Goal: Task Accomplishment & Management: Manage account settings

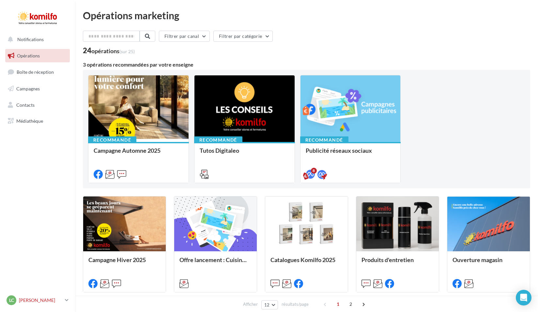
click at [66, 297] on icon at bounding box center [67, 300] width 4 height 6
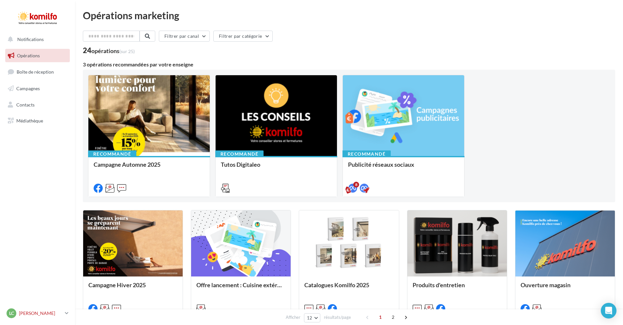
click at [63, 312] on link "Lc Loïc DANJEAN technique-ifsn@orange.fr" at bounding box center [37, 313] width 65 height 12
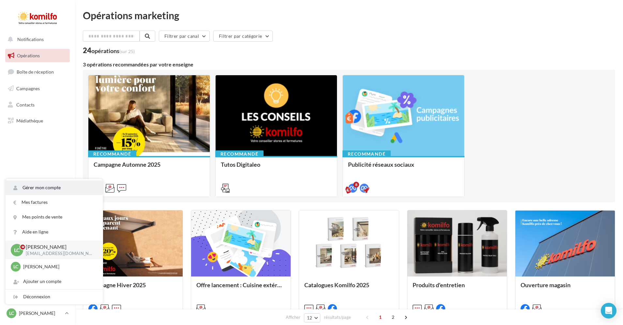
click at [48, 188] on link "Gérer mon compte" at bounding box center [54, 188] width 97 height 15
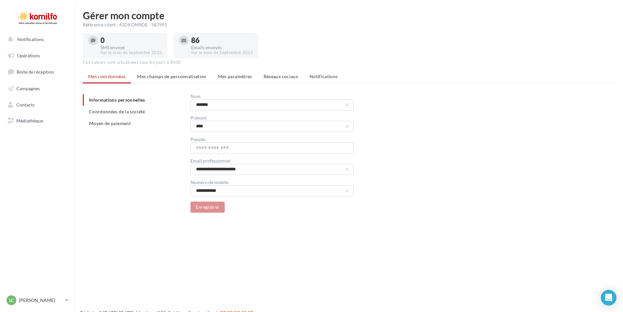
click at [199, 73] on li "Mes champs de personnalisation" at bounding box center [172, 77] width 80 height 12
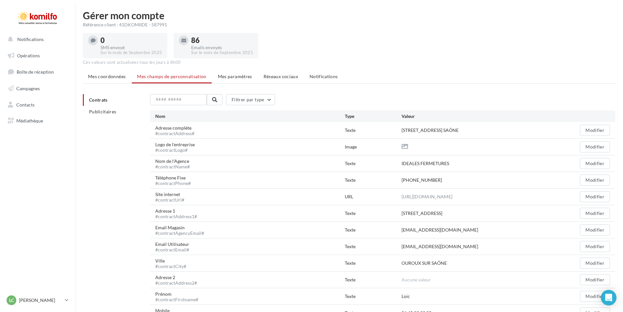
click at [233, 76] on span "Mes paramètres" at bounding box center [235, 77] width 34 height 6
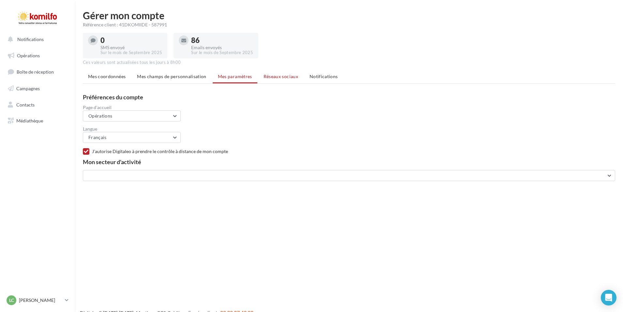
click at [280, 79] on span "Réseaux sociaux" at bounding box center [280, 77] width 35 height 6
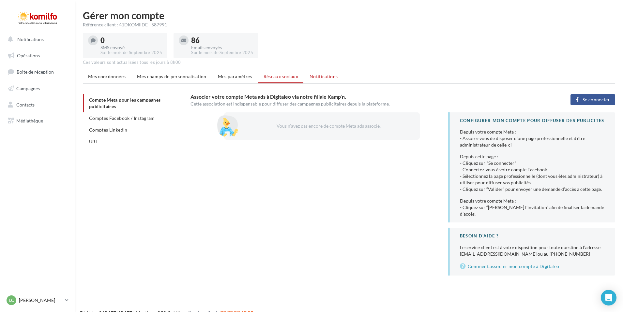
click at [325, 76] on span "Notifications" at bounding box center [323, 77] width 28 height 6
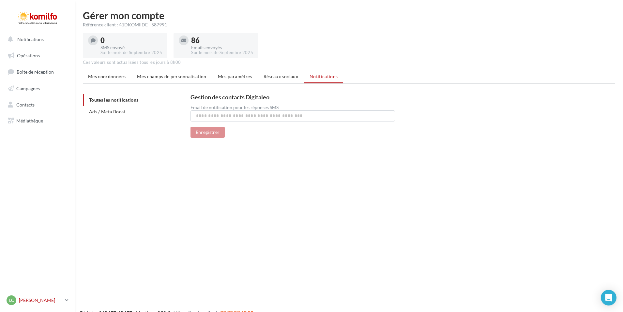
click at [66, 301] on icon at bounding box center [67, 301] width 4 height 6
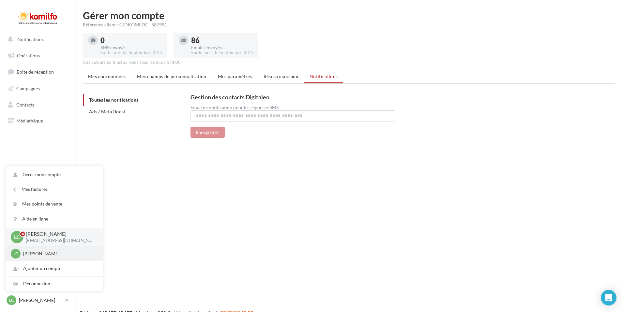
click at [47, 251] on p "[PERSON_NAME]" at bounding box center [59, 254] width 72 height 7
click at [34, 255] on p "[PERSON_NAME]" at bounding box center [59, 254] width 72 height 7
click at [18, 253] on span "Lc" at bounding box center [15, 254] width 5 height 7
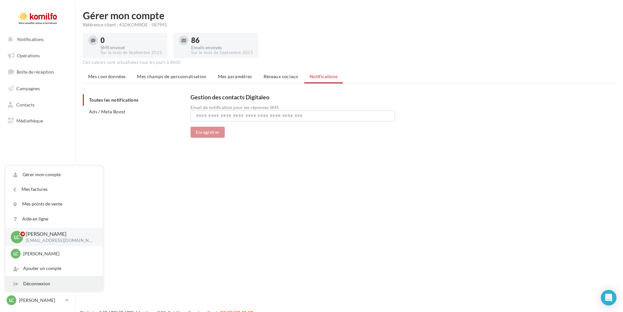
click at [44, 287] on div "Déconnexion" at bounding box center [54, 284] width 97 height 15
